Goal: Information Seeking & Learning: Learn about a topic

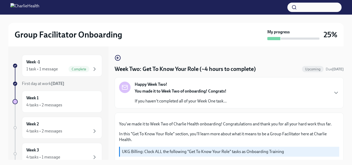
scroll to position [337, 0]
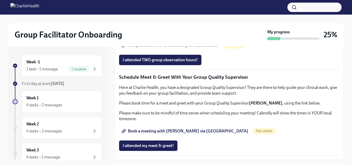
scroll to position [464, 0]
click at [182, 33] on span "Group Observation Instructions" at bounding box center [154, 30] width 63 height 5
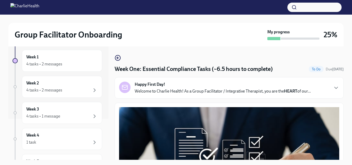
scroll to position [44, 0]
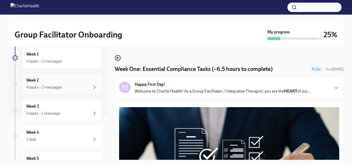
click at [89, 82] on div "Week 2 4 tasks • 2 messages" at bounding box center [61, 83] width 71 height 13
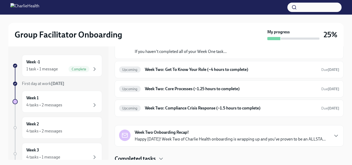
scroll to position [46, 0]
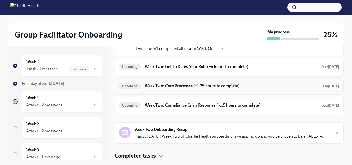
click at [196, 88] on h6 "Week Two: Core Processes (~1.25 hours to complete)" at bounding box center [231, 86] width 172 height 6
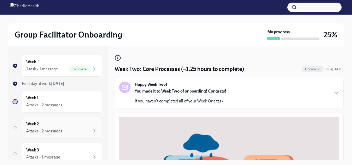
click at [63, 129] on div "4 tasks • 2 messages" at bounding box center [61, 131] width 71 height 6
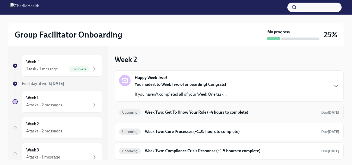
click at [304, 115] on h6 "Week Two: Get To Know Your Role (~4 hours to complete)" at bounding box center [231, 113] width 172 height 6
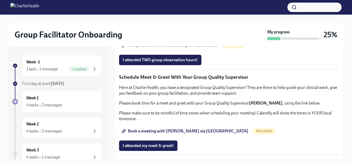
scroll to position [513, 0]
click at [72, 126] on div "Week 2 4 tasks • 2 messages" at bounding box center [61, 127] width 71 height 13
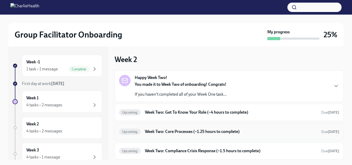
click at [196, 135] on div "Upcoming Week Two: Core Processes (~1.25 hours to complete) Due in 11 days" at bounding box center [229, 132] width 220 height 8
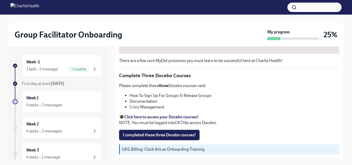
scroll to position [211, 0]
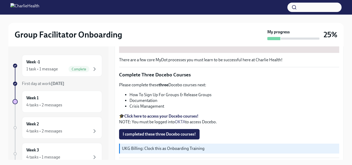
click at [161, 114] on strong "Click here to access your Docebo courses!" at bounding box center [161, 116] width 74 height 5
